Goal: Find specific page/section: Find specific page/section

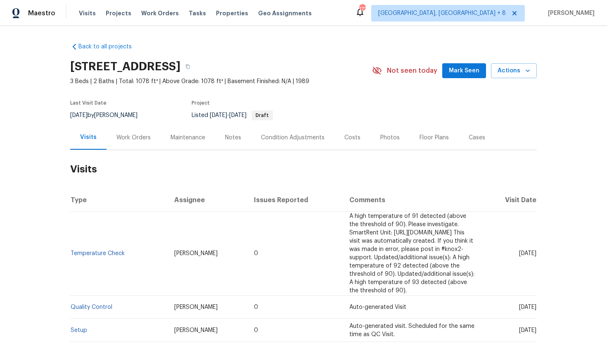
click at [122, 139] on div "Work Orders" at bounding box center [133, 137] width 34 height 8
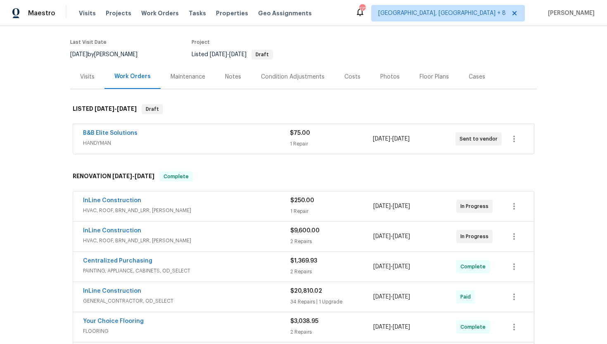
scroll to position [66, 0]
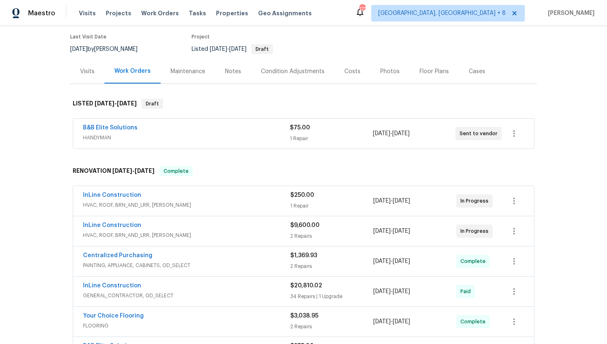
click at [222, 137] on span "HANDYMAN" at bounding box center [186, 137] width 207 height 8
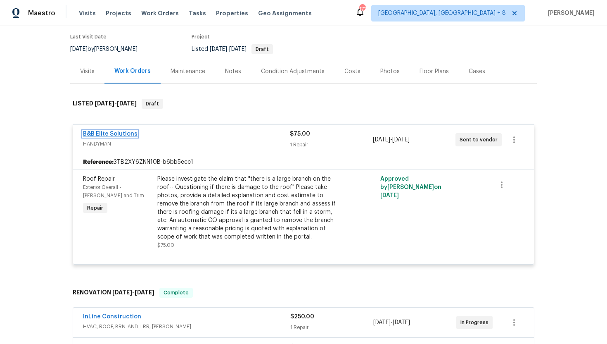
click at [113, 131] on link "B&B Elite Solutions" at bounding box center [110, 134] width 55 height 6
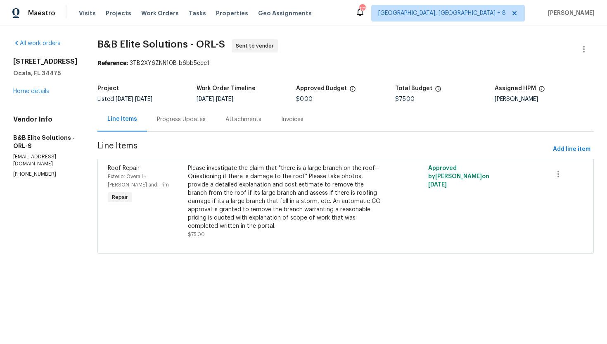
click at [172, 116] on div "Progress Updates" at bounding box center [181, 119] width 49 height 8
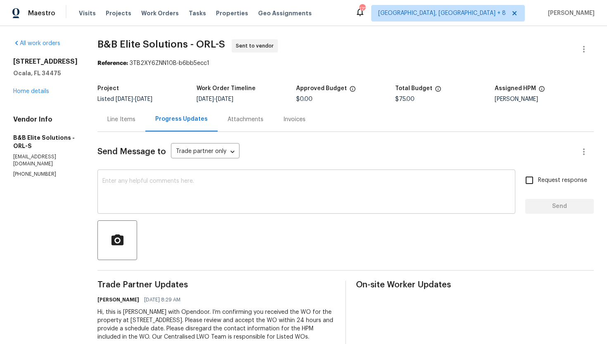
scroll to position [20, 0]
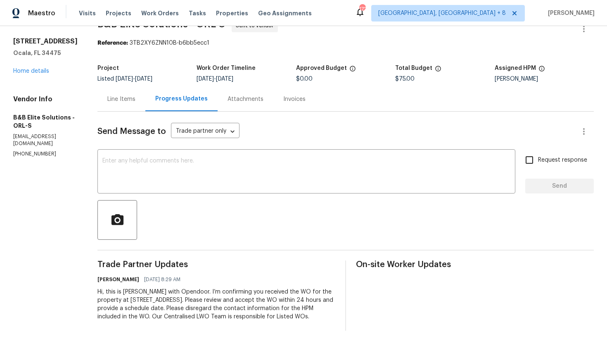
click at [123, 97] on div "Line Items" at bounding box center [121, 99] width 28 height 8
